Goal: Task Accomplishment & Management: Manage account settings

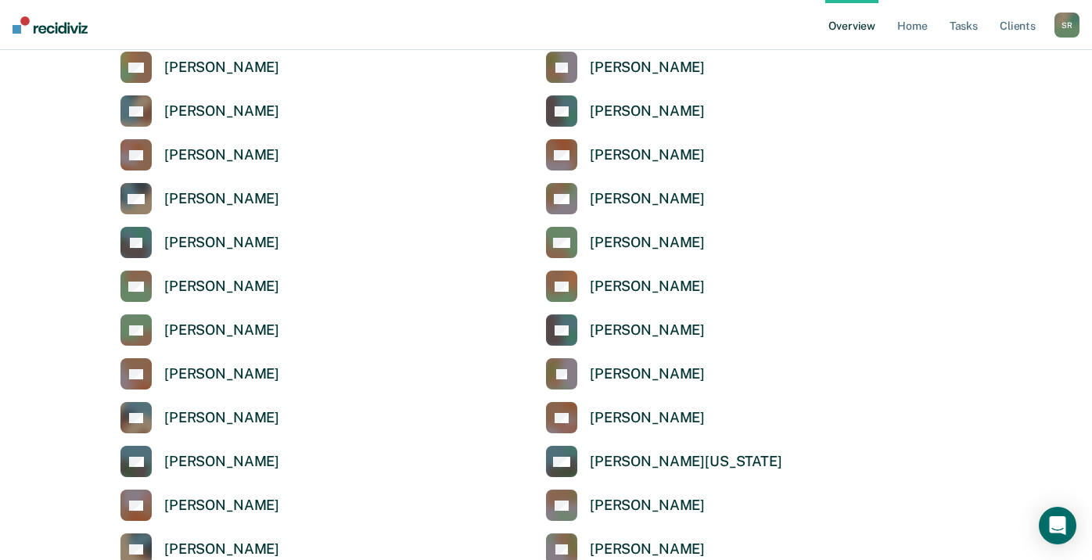
scroll to position [2057, 0]
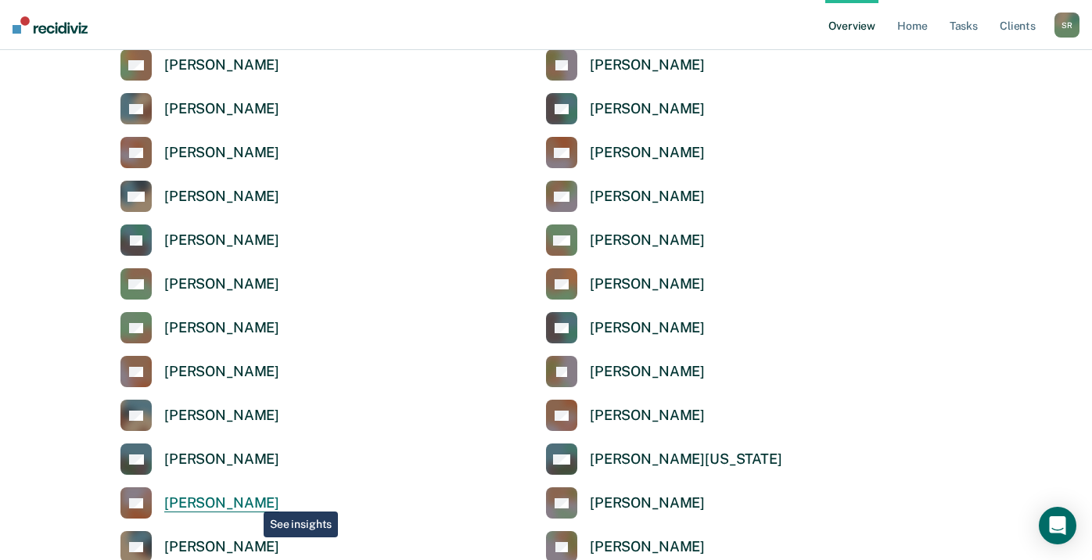
click at [252, 500] on div "[PERSON_NAME]" at bounding box center [221, 503] width 115 height 18
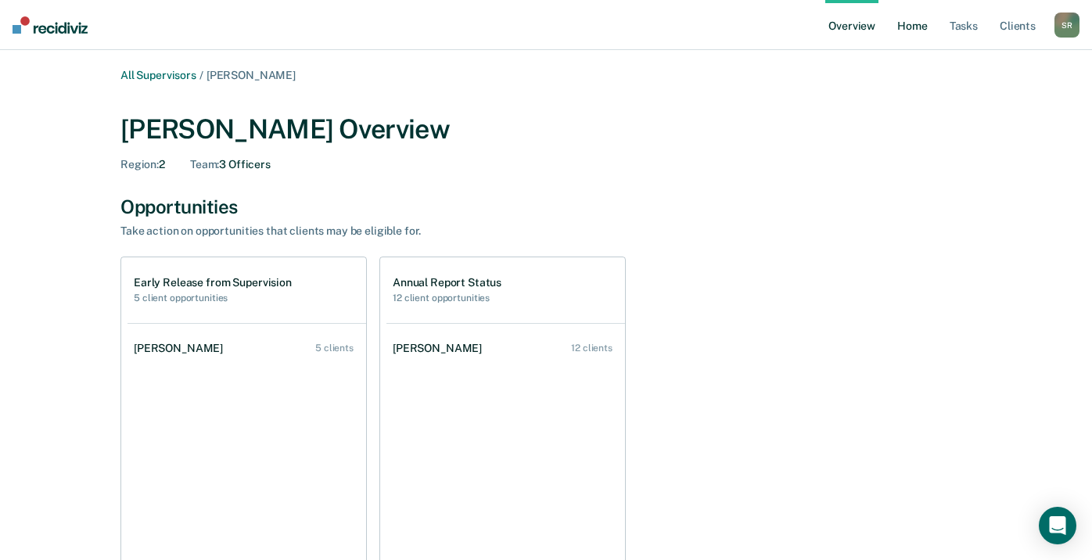
click at [919, 25] on link "Home" at bounding box center [912, 25] width 36 height 50
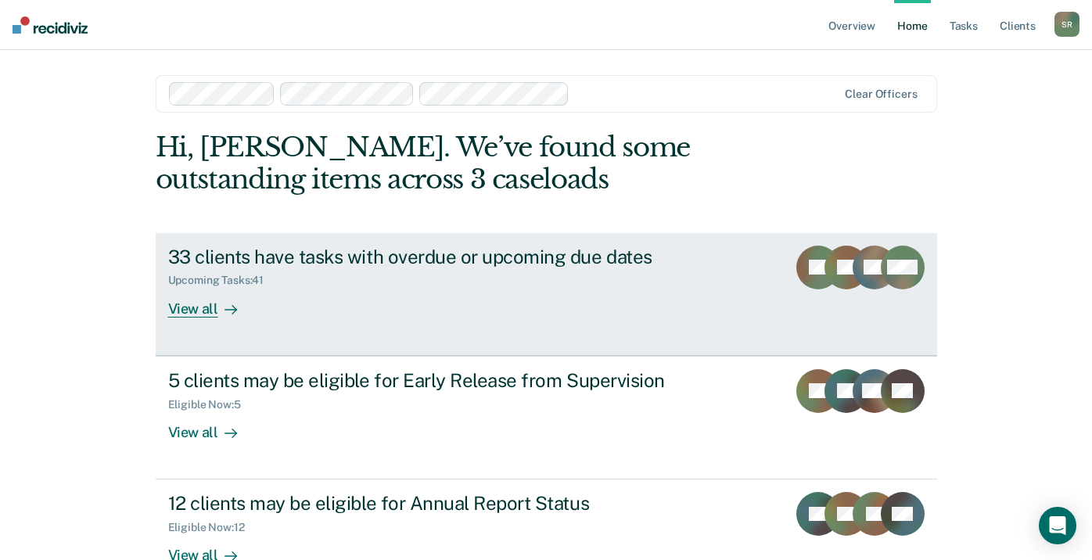
click at [863, 279] on icon at bounding box center [858, 273] width 52 height 59
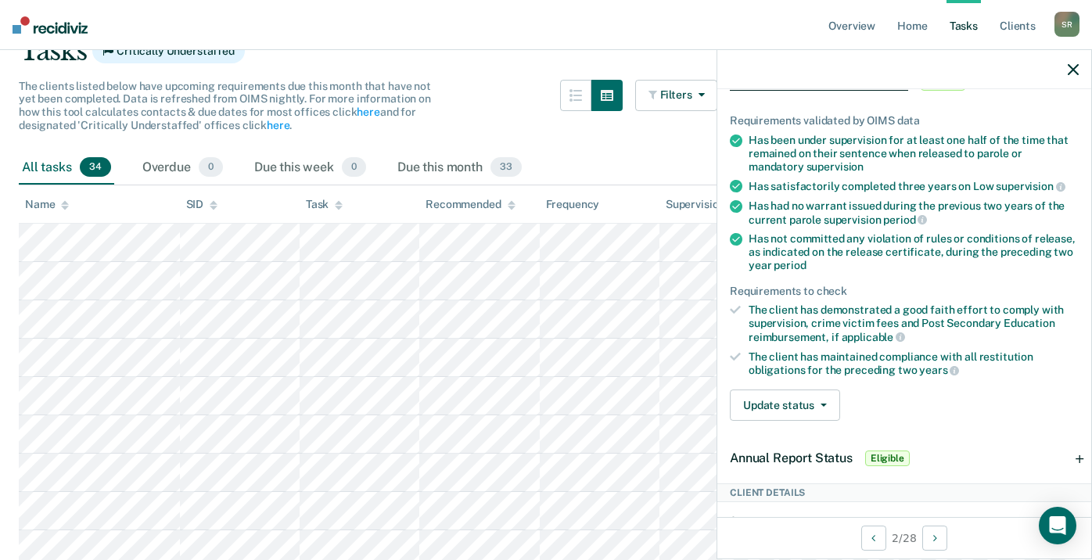
scroll to position [235, 0]
click at [814, 401] on button "Update status" at bounding box center [785, 404] width 110 height 31
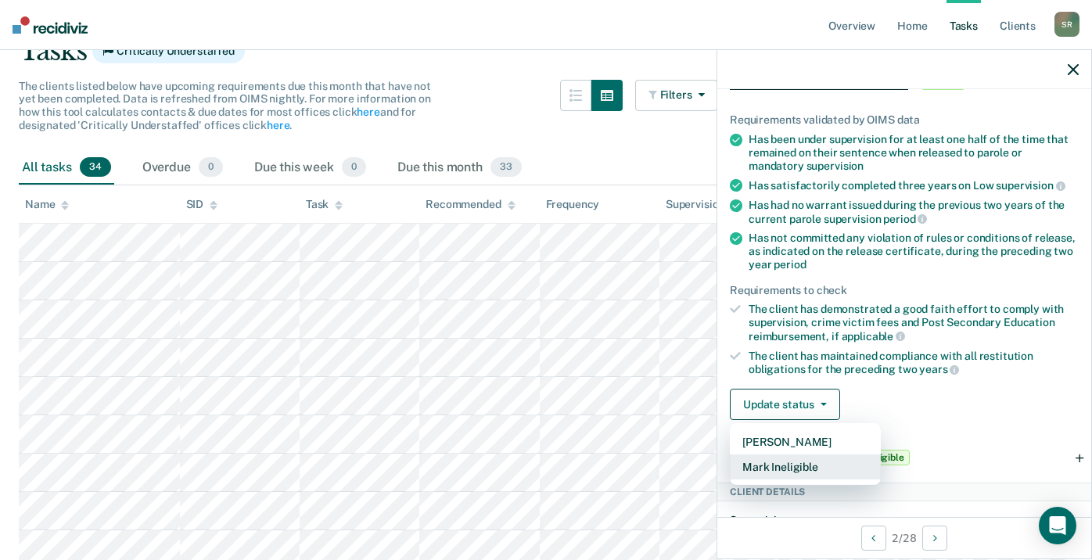
click at [825, 466] on button "Mark Ineligible" at bounding box center [805, 467] width 151 height 25
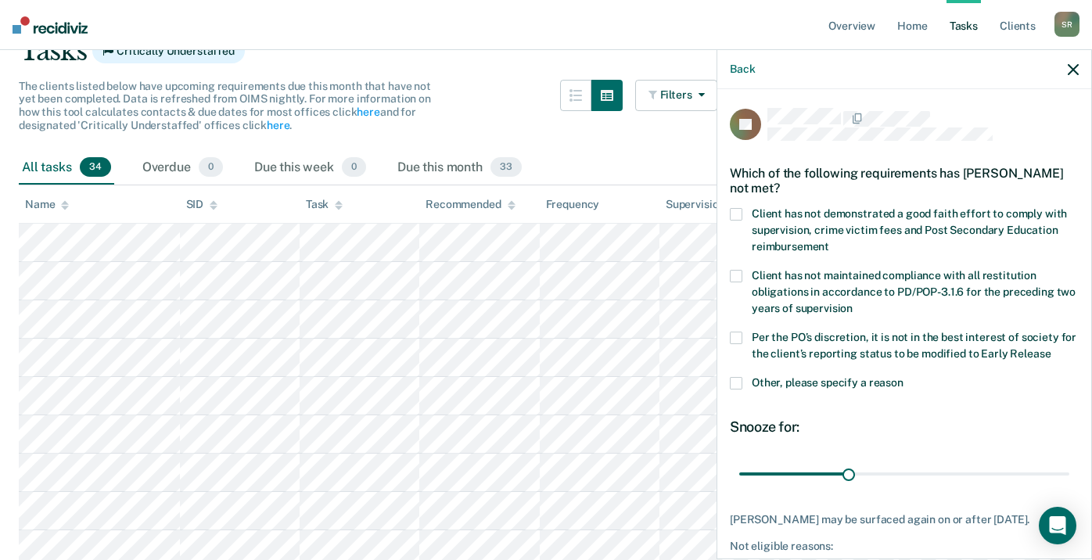
click at [742, 208] on label "Client has not demonstrated a good faith effort to comply with supervision, cri…" at bounding box center [904, 232] width 349 height 49
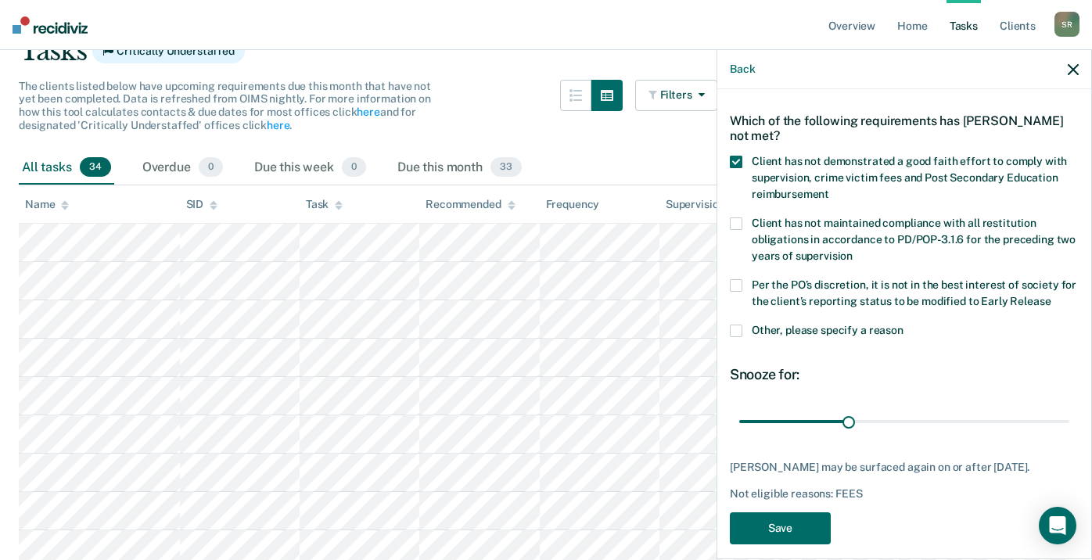
scroll to position [66, 0]
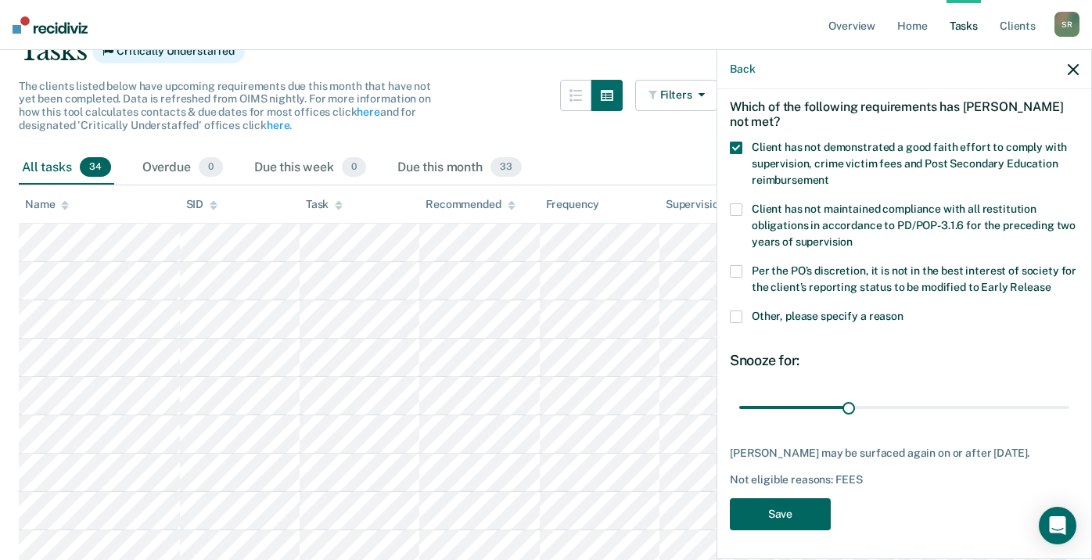
click at [790, 515] on button "Save" at bounding box center [780, 514] width 101 height 32
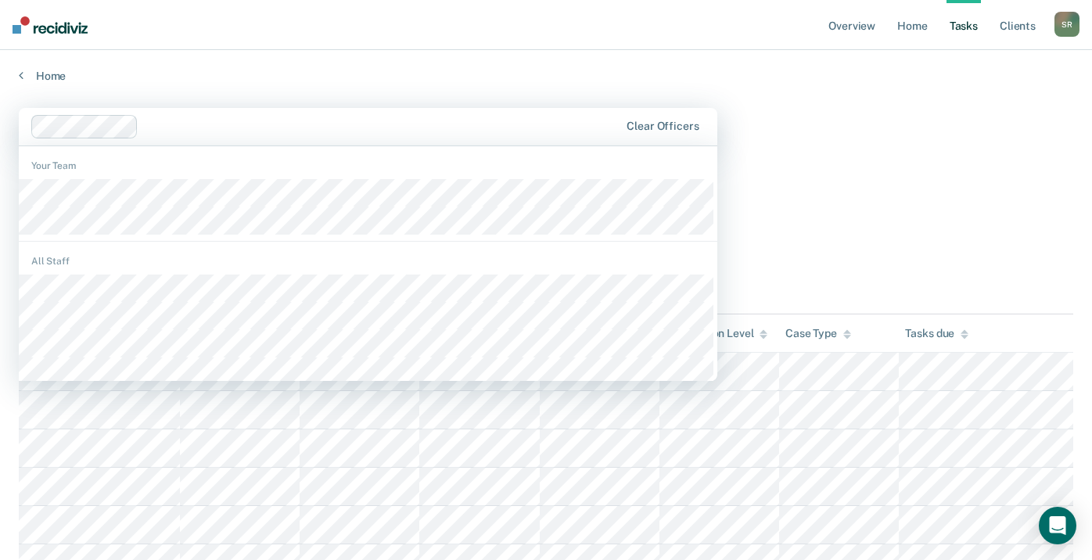
click at [627, 68] on div "Home" at bounding box center [546, 66] width 1092 height 33
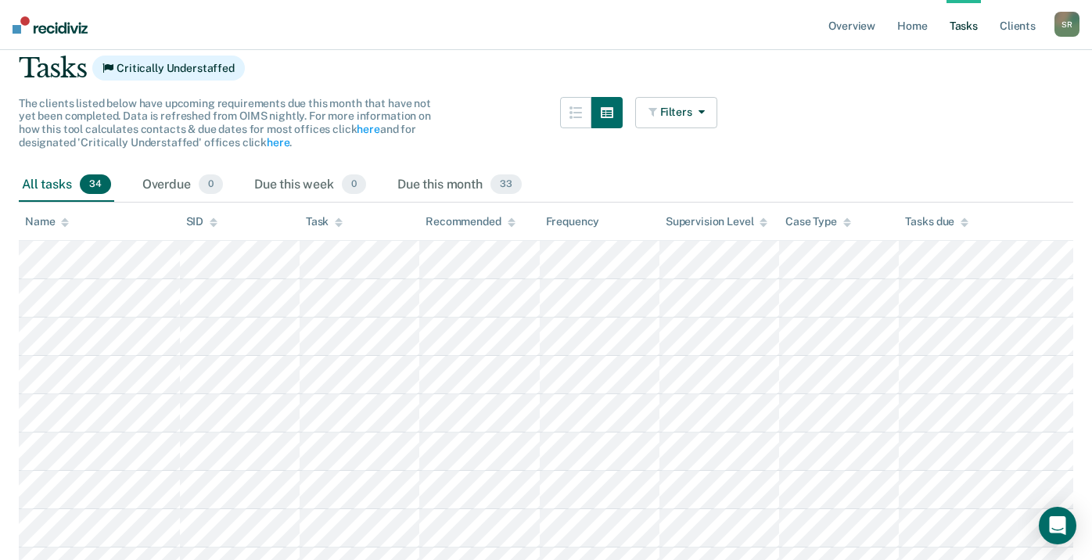
scroll to position [125, 0]
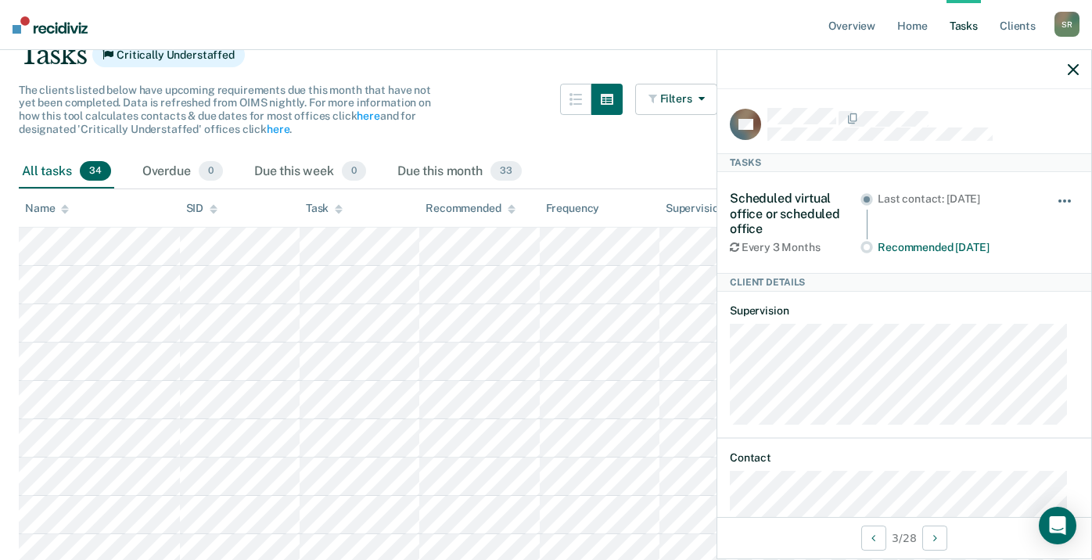
click at [1068, 199] on span "button" at bounding box center [1069, 200] width 3 height 3
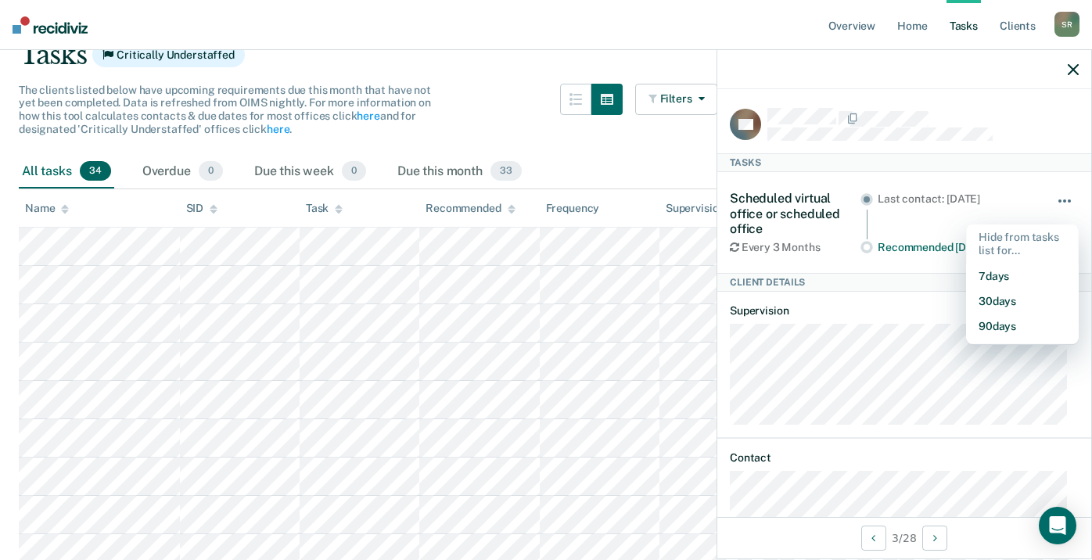
click at [1068, 199] on span "button" at bounding box center [1069, 200] width 3 height 3
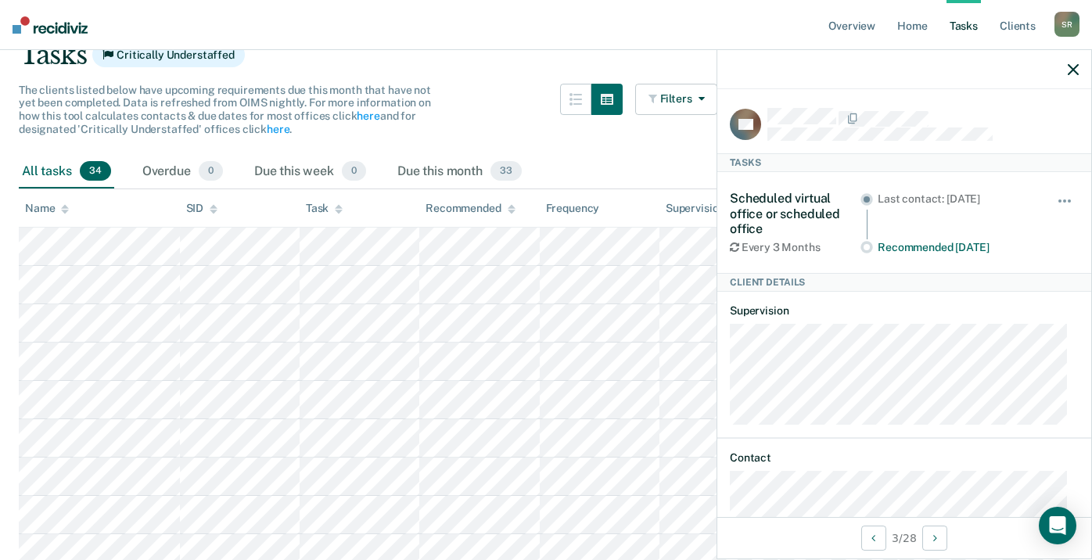
click at [922, 65] on div at bounding box center [904, 69] width 374 height 39
click at [490, 102] on div "The clients listed below have upcoming requirements due this month that have no…" at bounding box center [368, 119] width 699 height 71
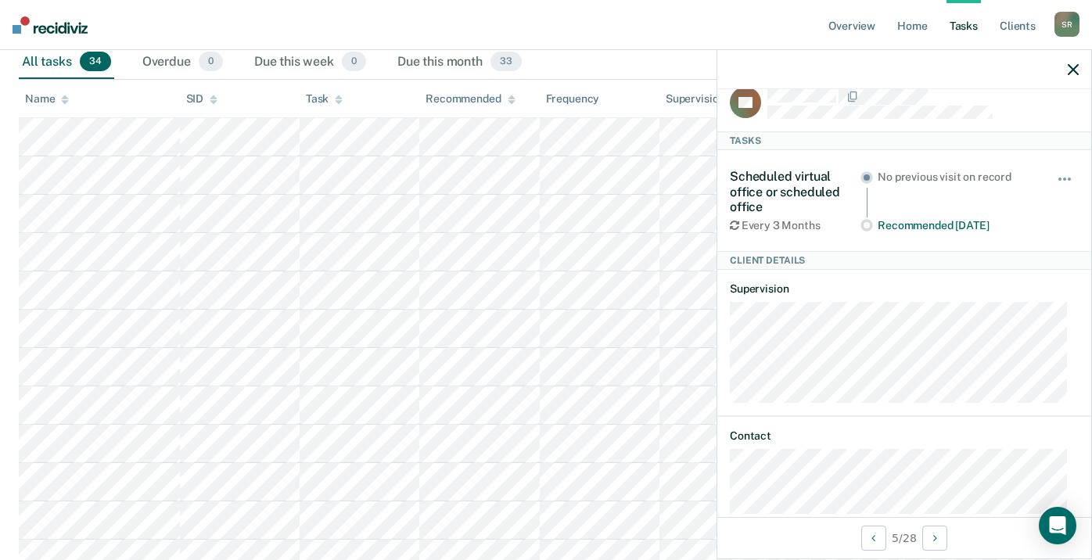
scroll to position [0, 0]
